Goal: Task Accomplishment & Management: Use online tool/utility

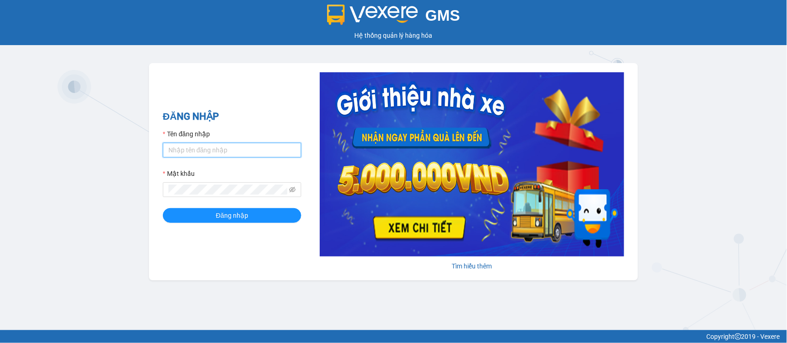
click at [237, 151] on input "Tên đăng nhập" at bounding box center [232, 150] width 138 height 15
type input "truongphucuong.vxr"
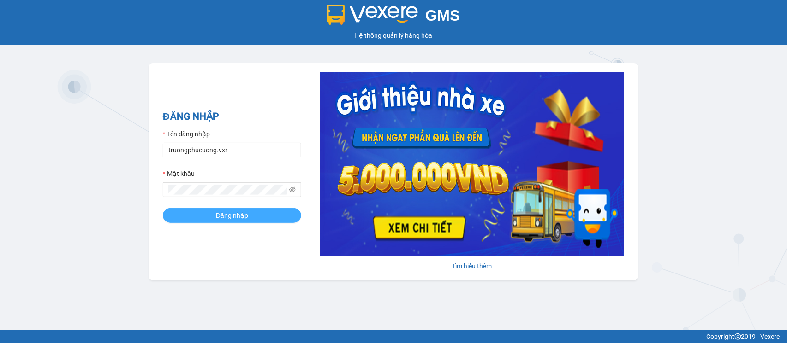
click at [274, 217] on button "Đăng nhập" at bounding box center [232, 215] width 138 height 15
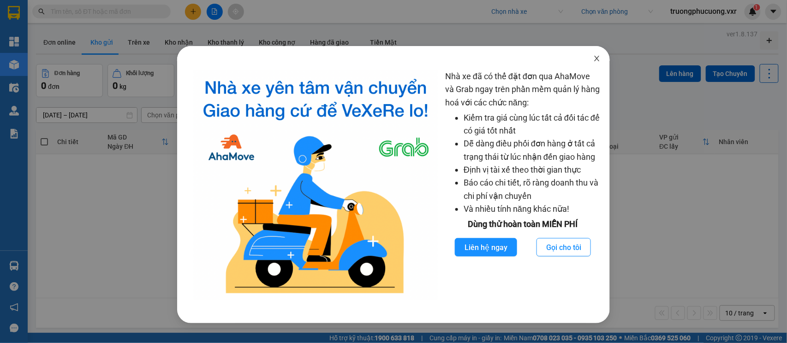
click at [596, 63] on span "Close" at bounding box center [597, 59] width 26 height 26
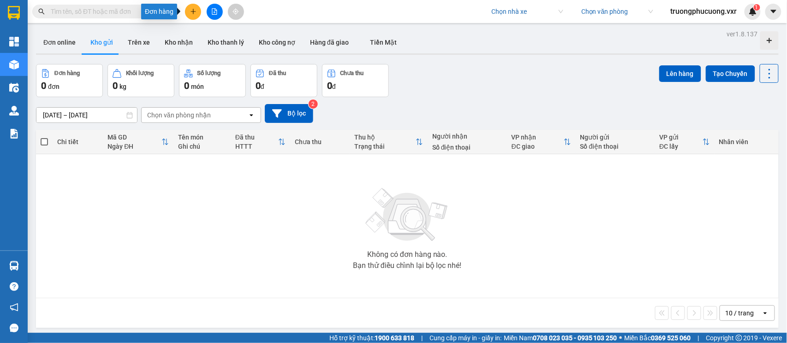
click at [195, 9] on icon "plus" at bounding box center [193, 11] width 6 height 6
click at [184, 138] on div "Tên món" at bounding box center [202, 137] width 48 height 7
click at [172, 39] on button "Kho nhận" at bounding box center [178, 42] width 43 height 22
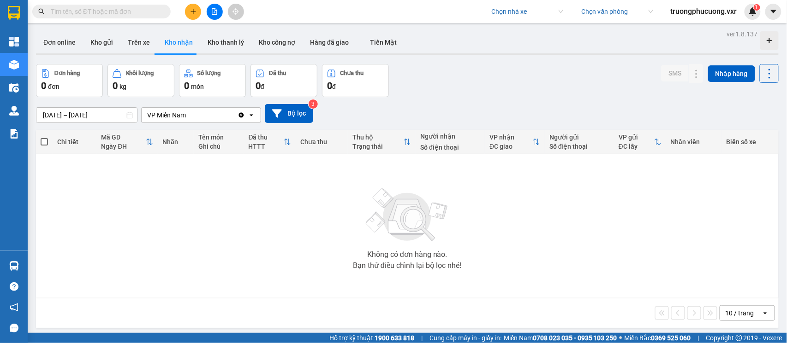
click at [509, 9] on input "search" at bounding box center [523, 12] width 65 height 14
type input "[PERSON_NAME]"
click at [526, 30] on div "[DEMOGRAPHIC_DATA]" at bounding box center [525, 30] width 72 height 10
click at [589, 9] on input "search" at bounding box center [613, 12] width 65 height 14
click at [609, 41] on div "VP [GEOGRAPHIC_DATA]" at bounding box center [615, 45] width 72 height 10
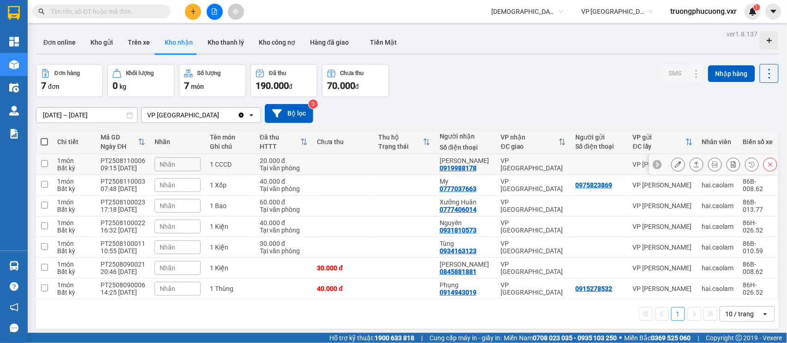
click at [376, 163] on td at bounding box center [403, 164] width 61 height 21
checkbox input "true"
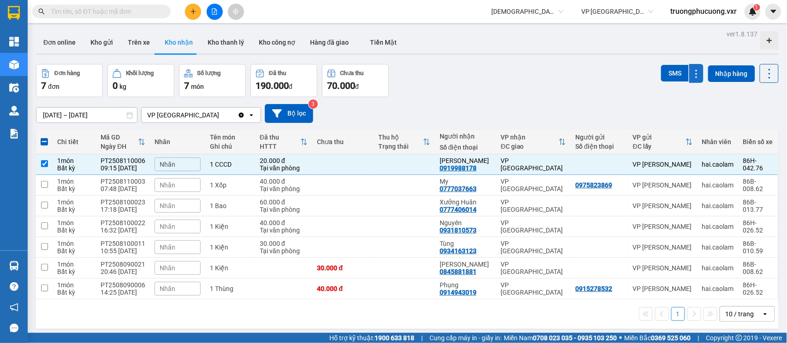
click at [692, 74] on icon at bounding box center [696, 74] width 9 height 9
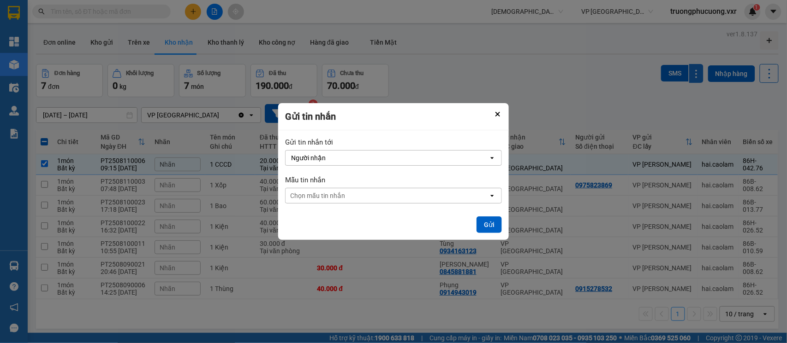
click at [690, 74] on div "ver 1.8.137 Đơn online Kho gửi Trên xe Kho nhận Kho thanh lý Kho công nợ Hàng đ…" at bounding box center [407, 199] width 750 height 343
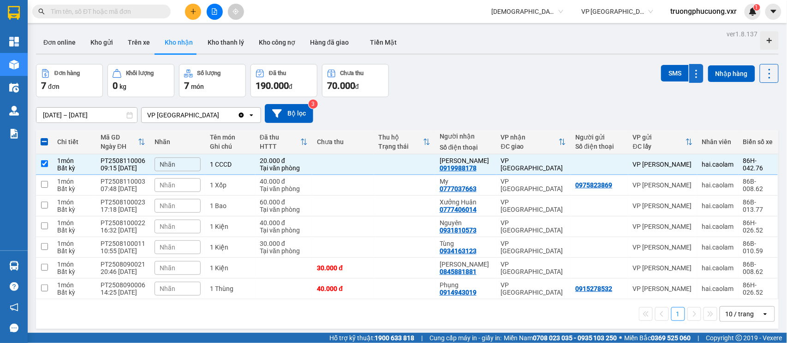
click at [692, 74] on icon at bounding box center [696, 74] width 9 height 9
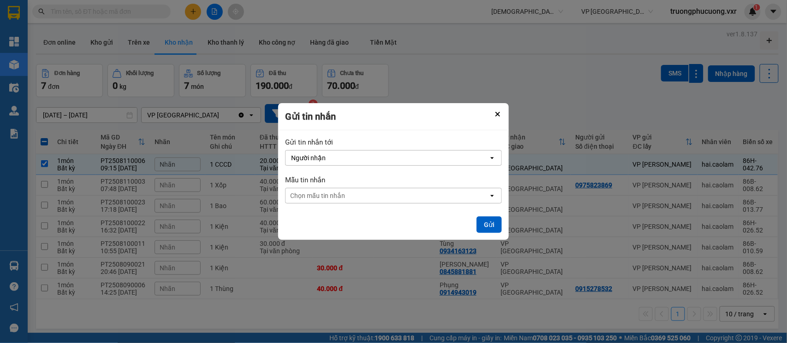
click at [470, 198] on div "Chọn mẫu tin nhắn" at bounding box center [386, 196] width 203 height 15
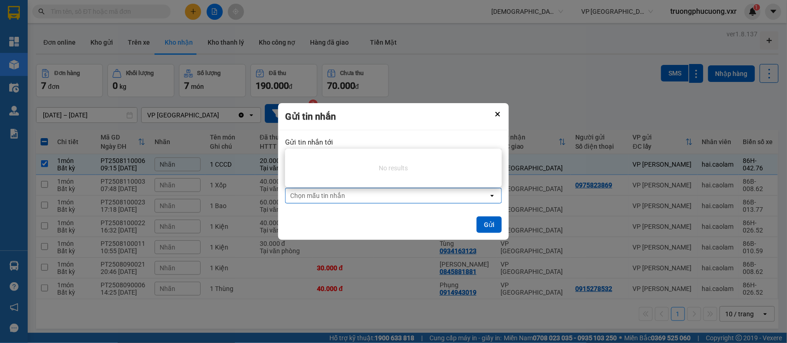
click at [470, 198] on div "Chọn mẫu tin nhắn" at bounding box center [386, 196] width 203 height 15
click at [550, 102] on div at bounding box center [393, 171] width 787 height 343
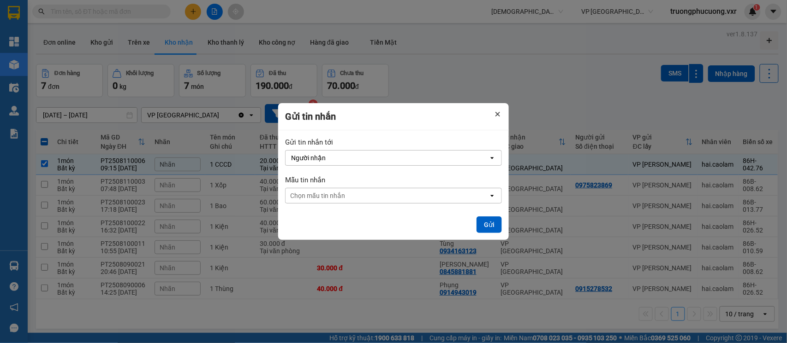
click at [494, 117] on button "Close" at bounding box center [497, 114] width 11 height 11
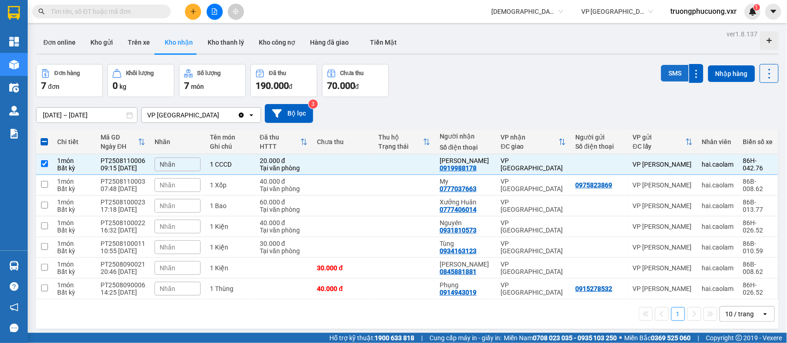
click at [670, 76] on button "SMS" at bounding box center [675, 73] width 28 height 17
click at [680, 93] on div "SMS Nhập hàng" at bounding box center [720, 80] width 118 height 33
click at [692, 76] on icon at bounding box center [696, 74] width 9 height 9
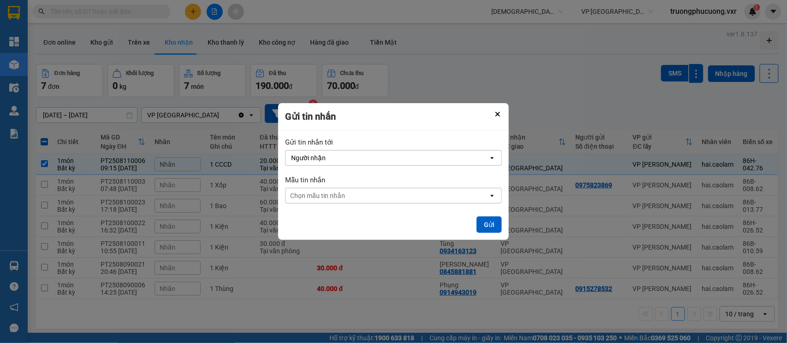
click at [426, 156] on div "Người nhận" at bounding box center [386, 158] width 203 height 15
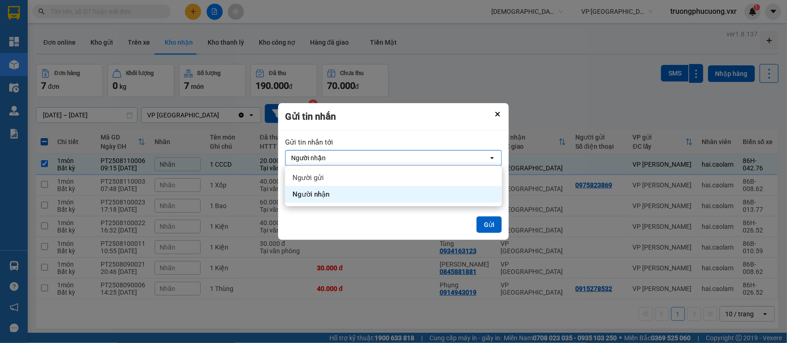
click at [427, 160] on div "Người nhận" at bounding box center [386, 158] width 203 height 15
click at [384, 224] on div "Gửi" at bounding box center [393, 225] width 217 height 17
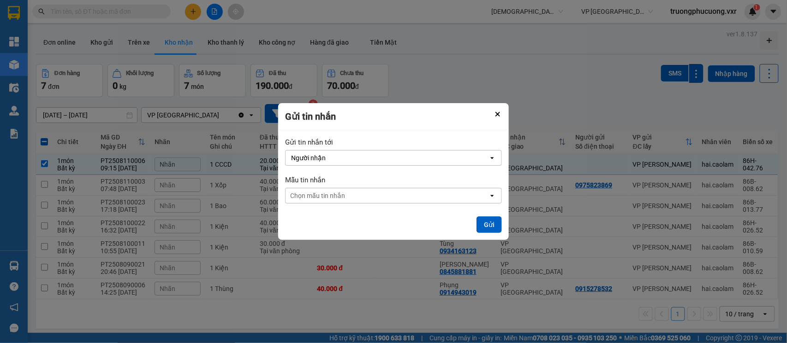
click at [404, 201] on div "Chọn mẫu tin nhắn" at bounding box center [386, 196] width 203 height 15
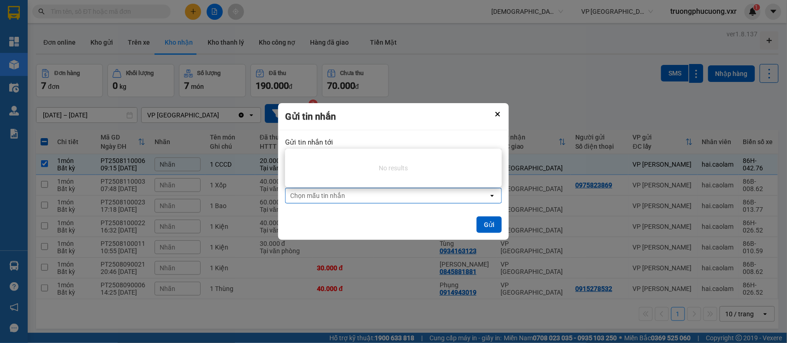
click at [475, 109] on div "Gửi tin nhắn" at bounding box center [393, 116] width 231 height 27
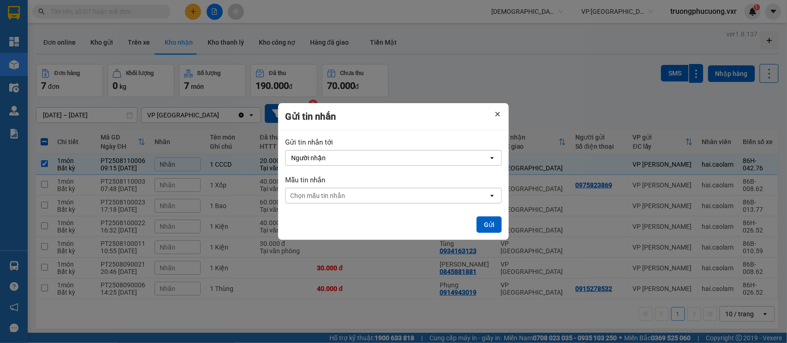
click at [503, 113] on button "Close" at bounding box center [497, 114] width 11 height 11
